Goal: Information Seeking & Learning: Find specific fact

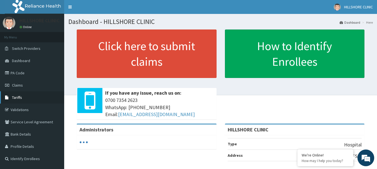
click at [36, 101] on link "Tariffs" at bounding box center [32, 98] width 64 height 12
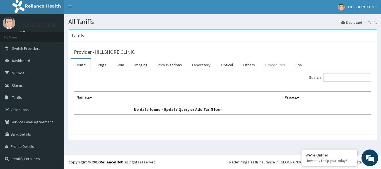
click at [268, 65] on link "Procedures" at bounding box center [275, 65] width 29 height 12
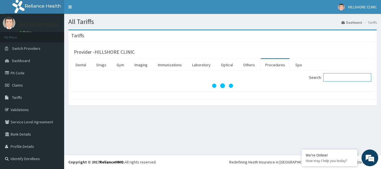
click at [337, 74] on input "Search:" at bounding box center [347, 77] width 48 height 8
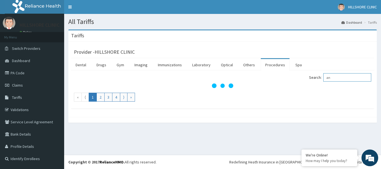
type input "a"
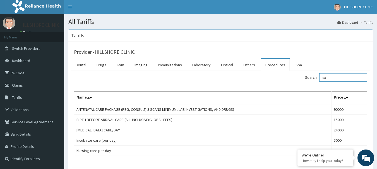
type input "c"
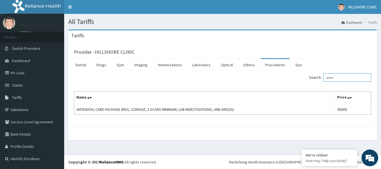
type input "ante"
